Goal: Use online tool/utility: Utilize a website feature to perform a specific function

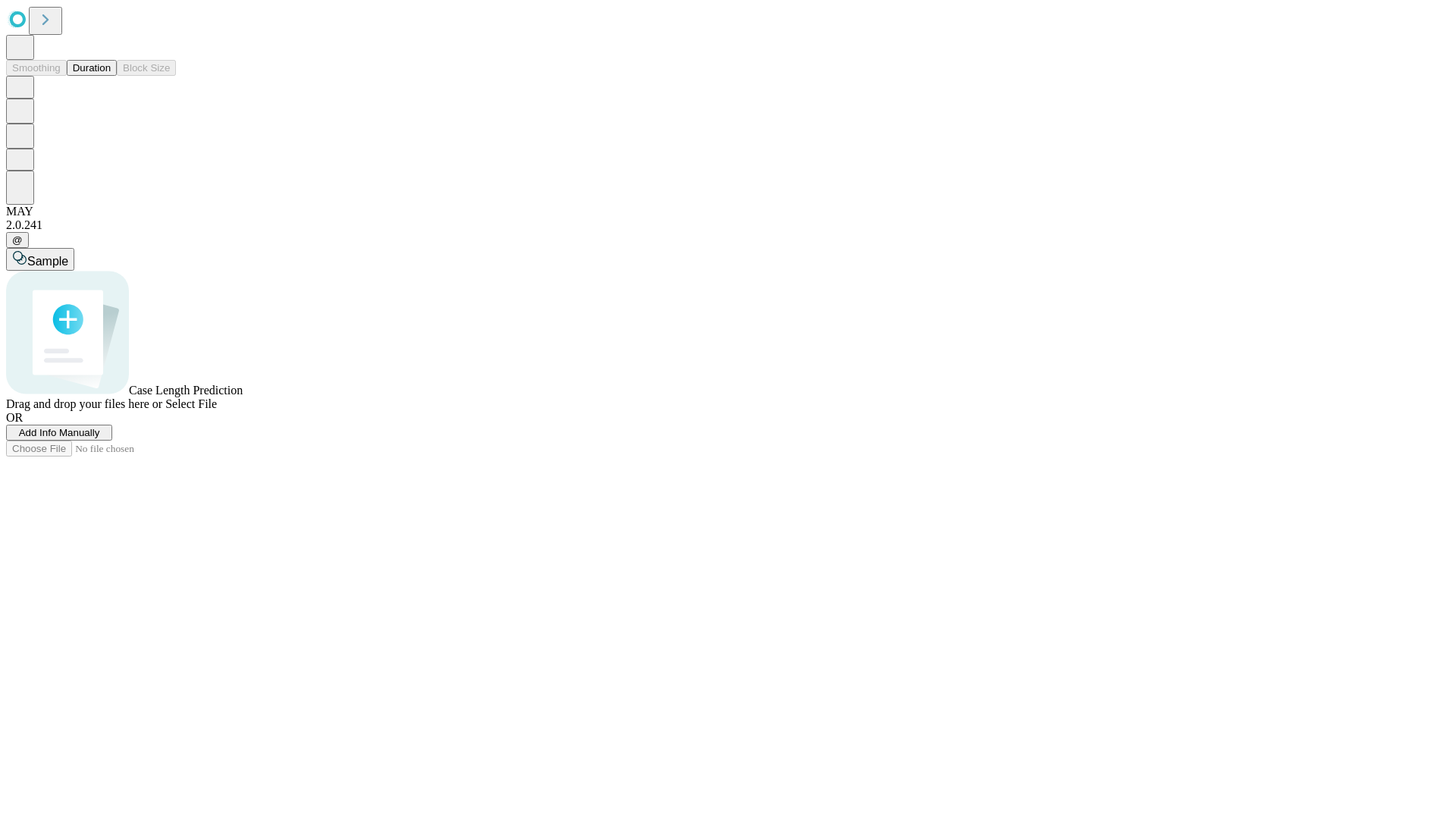
click at [111, 76] on button "Duration" at bounding box center [91, 68] width 50 height 16
click at [68, 255] on span "Sample" at bounding box center [47, 262] width 41 height 13
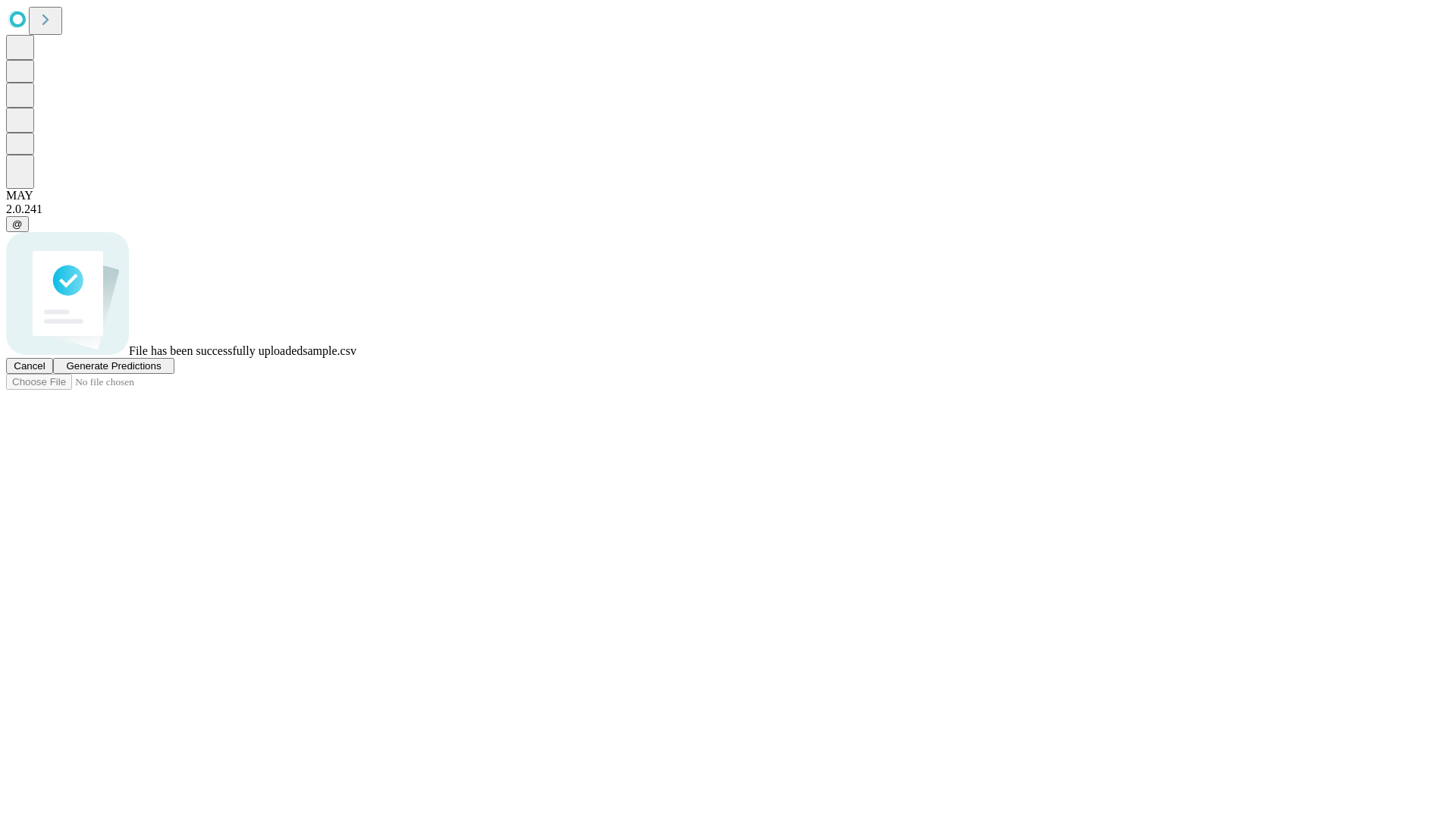
click at [160, 371] on span "Generate Predictions" at bounding box center [113, 366] width 95 height 11
